Goal: Navigation & Orientation: Find specific page/section

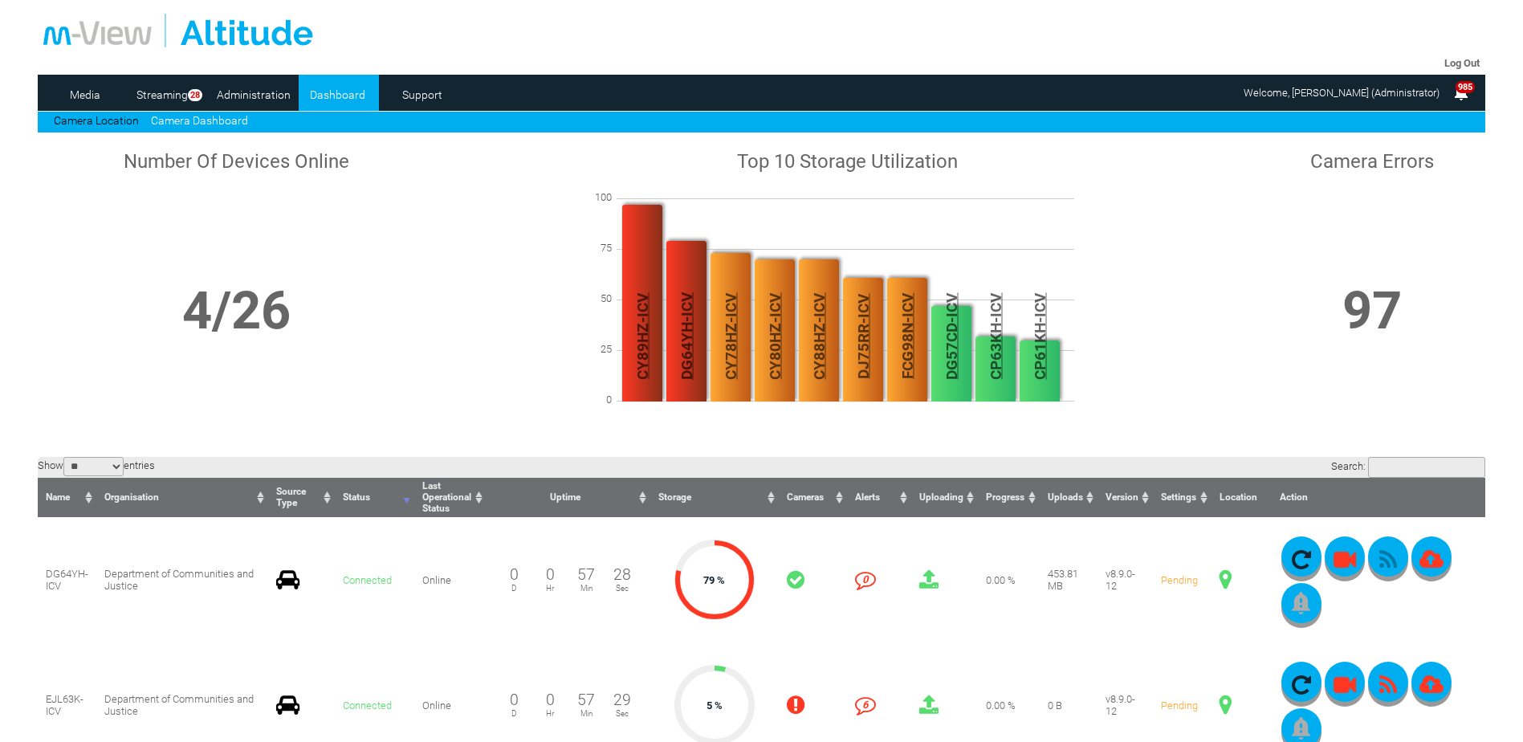
click at [206, 120] on link "Camera Dashboard" at bounding box center [199, 120] width 97 height 13
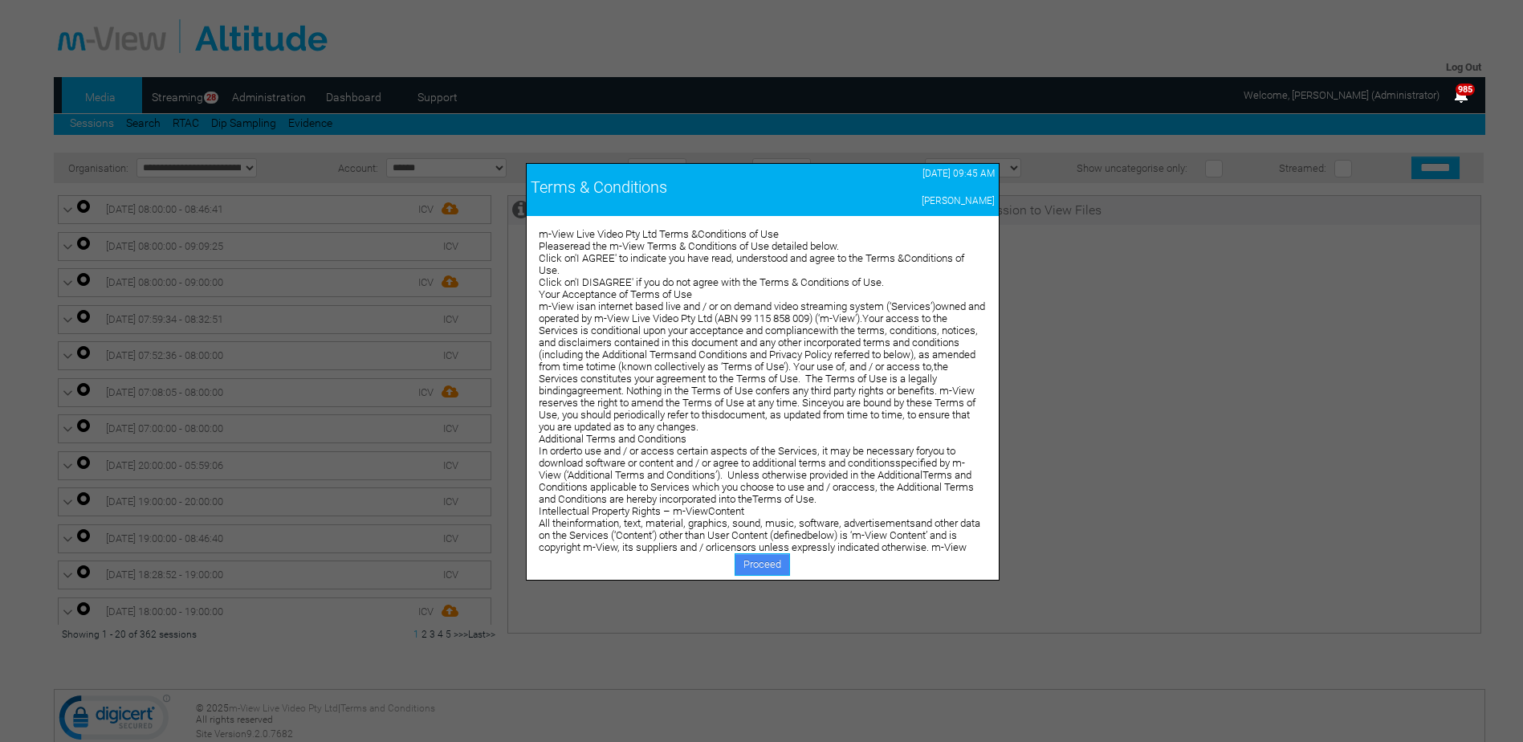
click at [760, 564] on link "Proceed" at bounding box center [762, 564] width 55 height 22
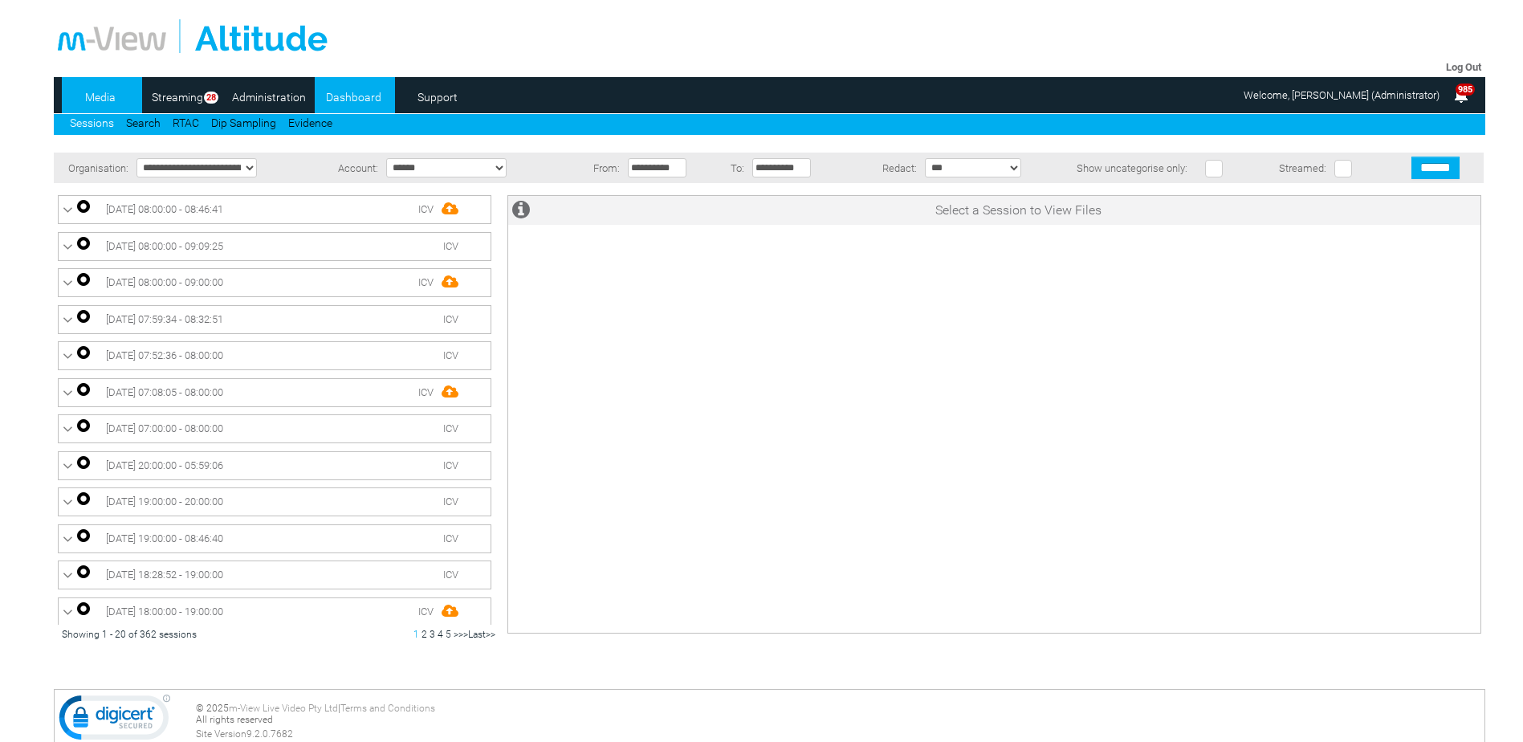
click at [352, 94] on link "Dashboard" at bounding box center [354, 97] width 78 height 24
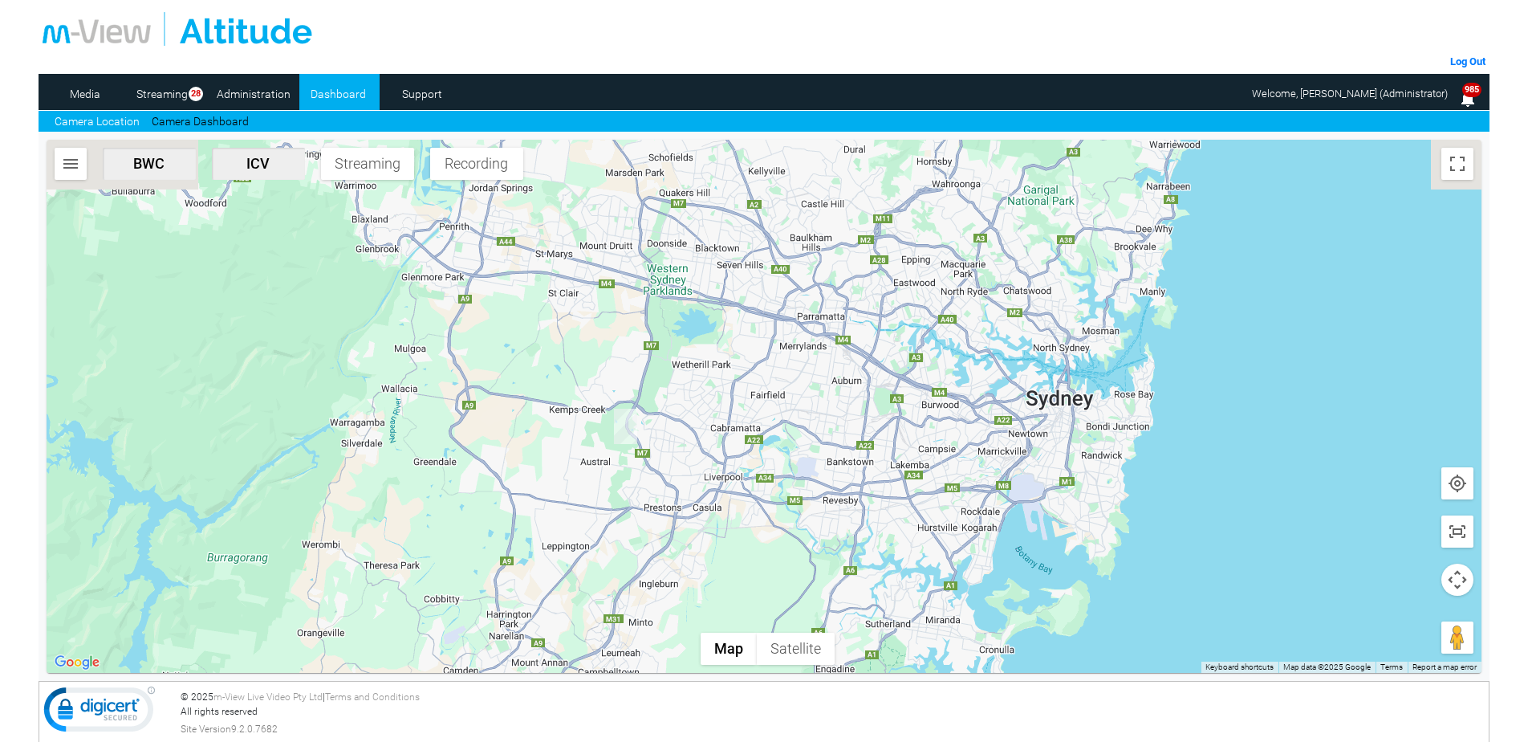
drag, startPoint x: 708, startPoint y: 348, endPoint x: 726, endPoint y: 613, distance: 266.3
click at [726, 613] on div at bounding box center [765, 406] width 1436 height 533
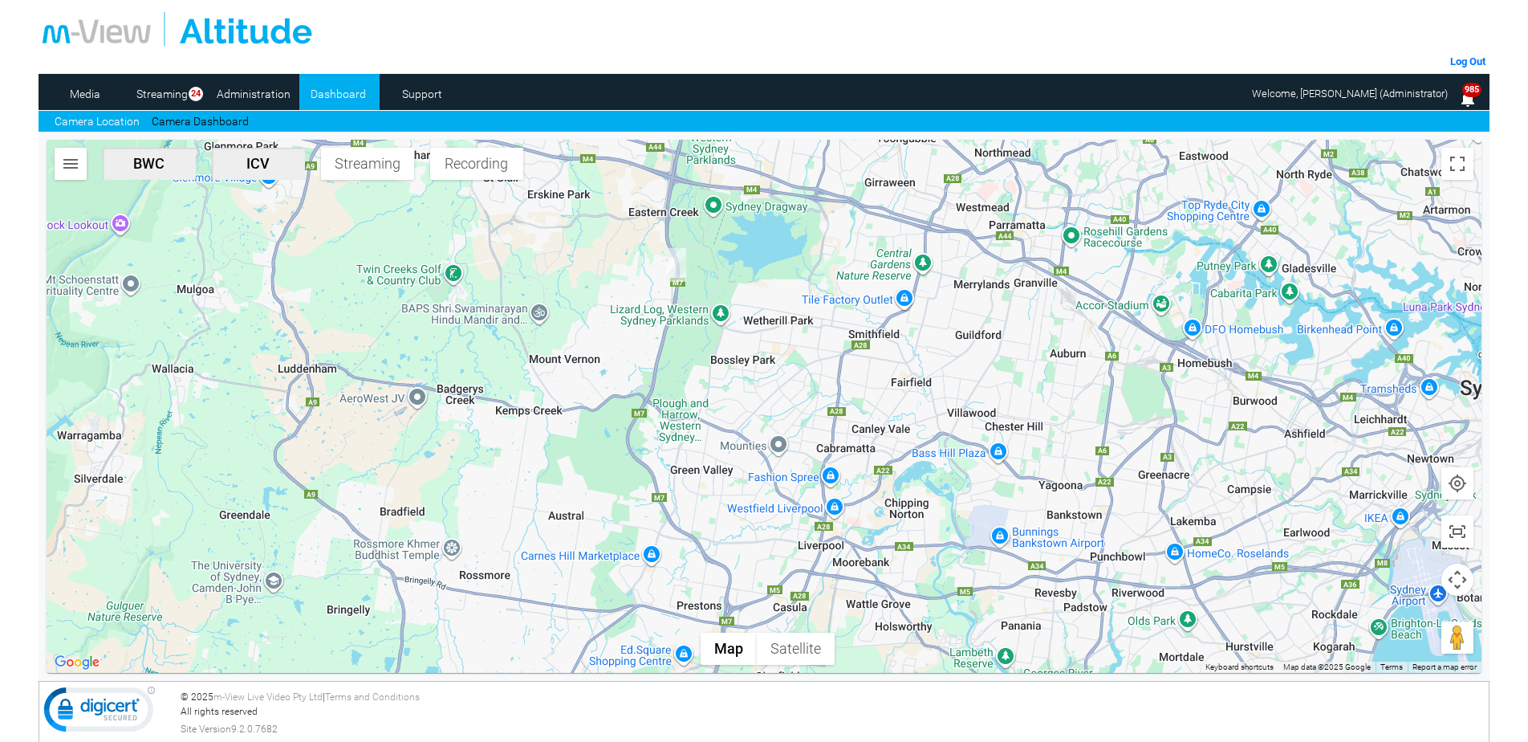
click at [827, 23] on div at bounding box center [765, 29] width 1444 height 34
